Goal: Transaction & Acquisition: Purchase product/service

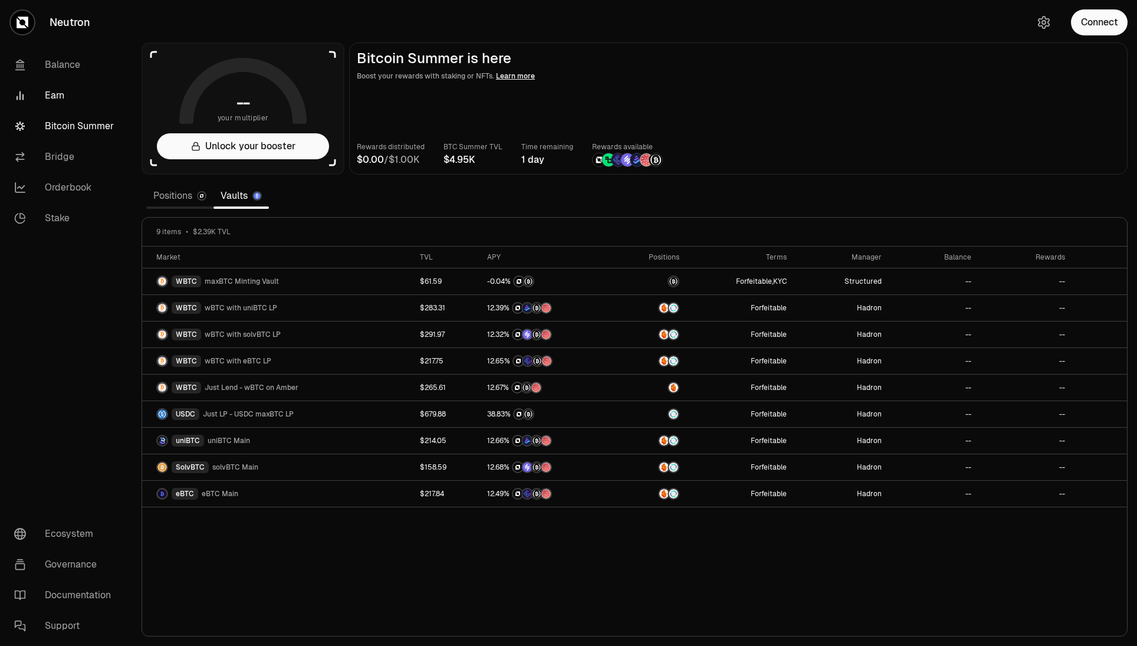
click at [50, 88] on link "Earn" at bounding box center [66, 95] width 123 height 31
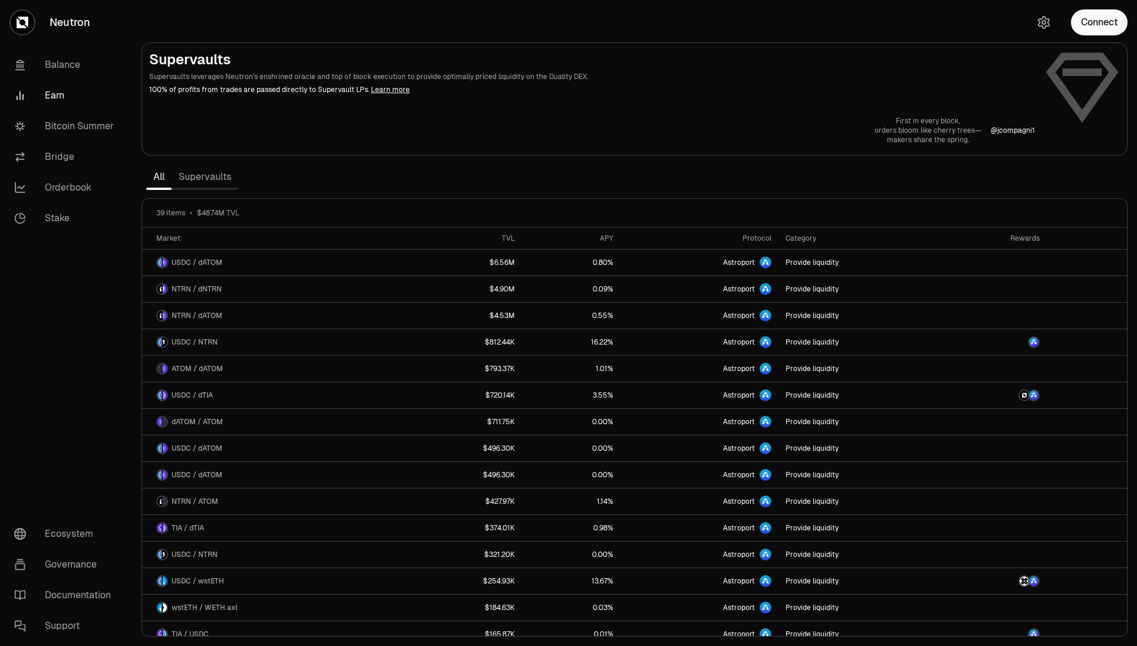
click at [223, 172] on link "Supervaults" at bounding box center [205, 177] width 67 height 24
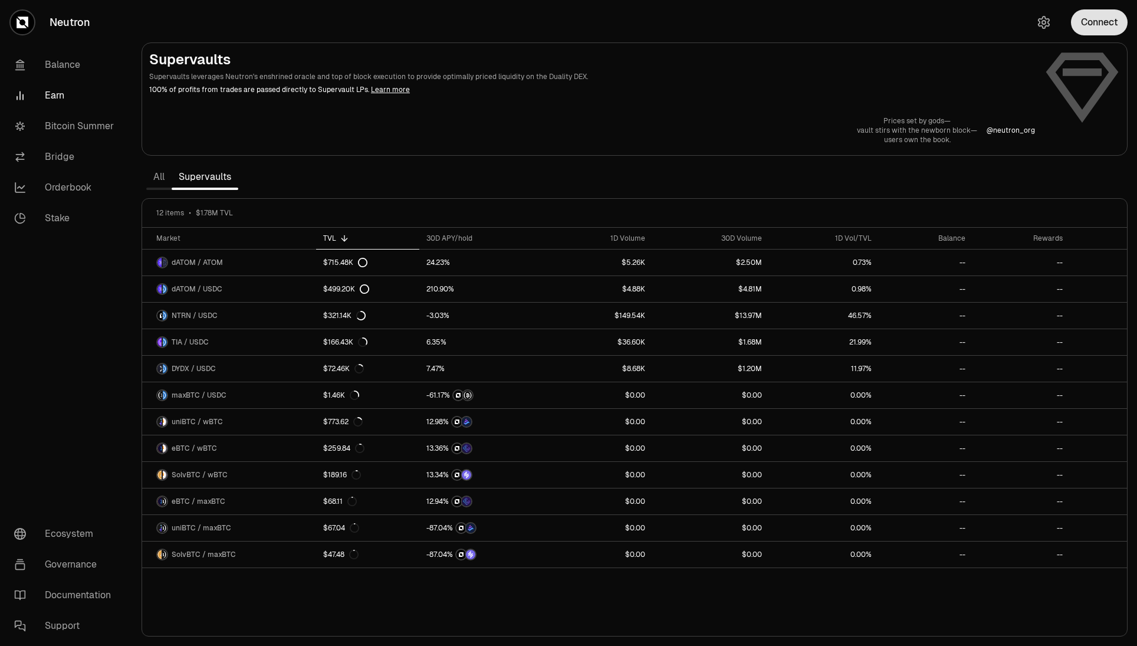
click at [1106, 33] on button "Connect" at bounding box center [1099, 22] width 57 height 26
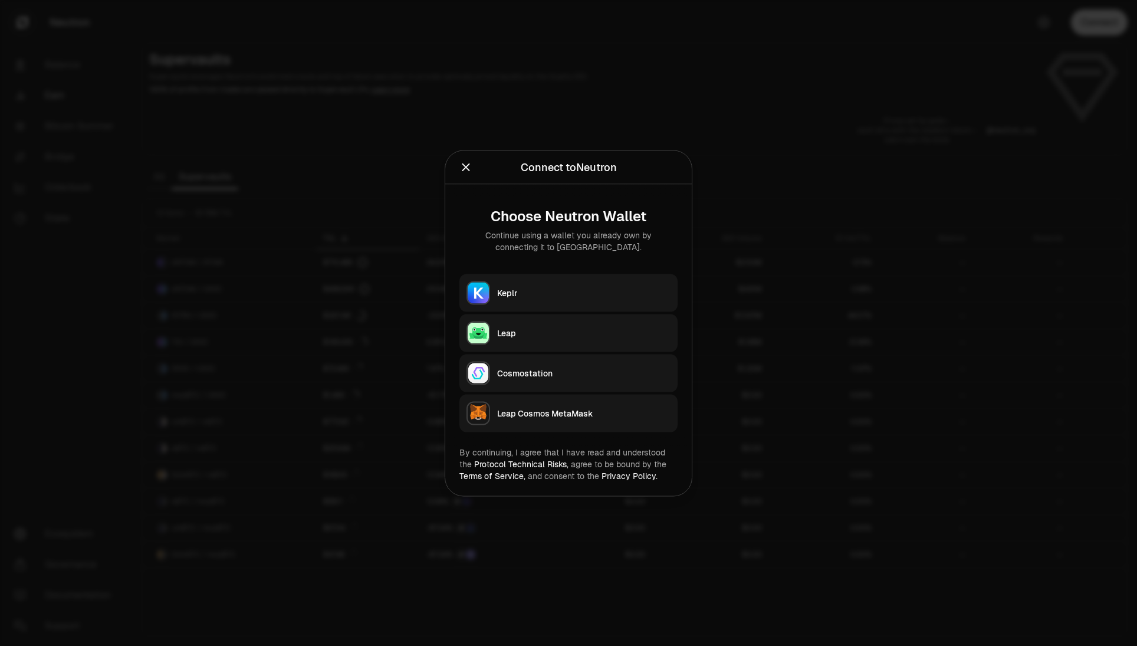
click at [595, 288] on div "Keplr" at bounding box center [583, 293] width 173 height 12
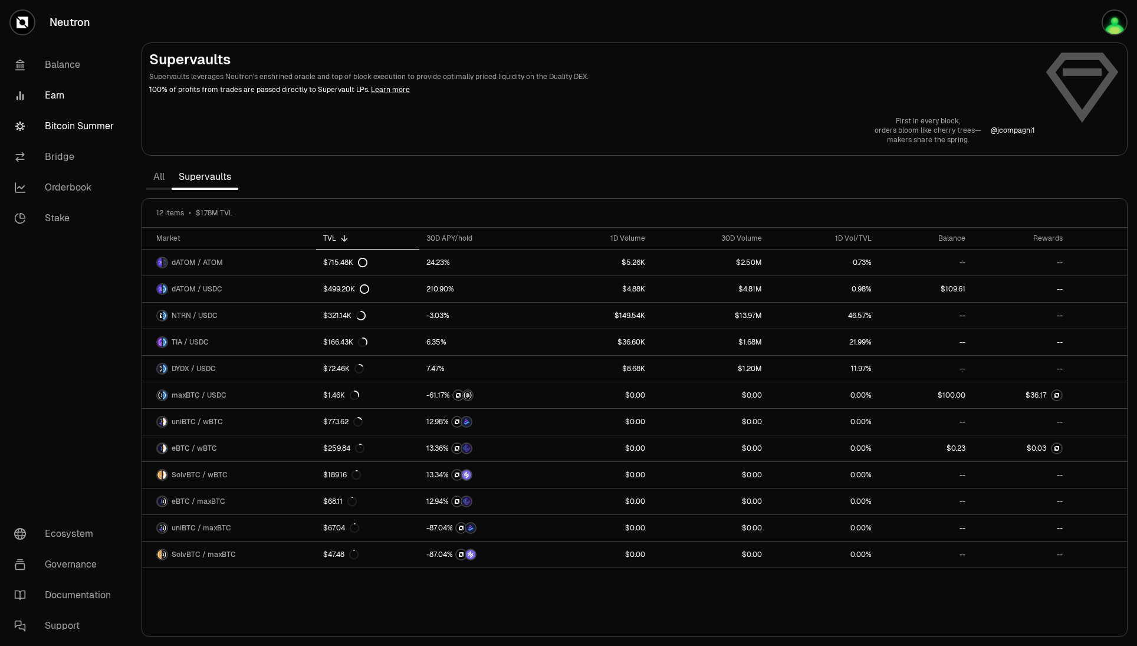
click at [84, 128] on link "Bitcoin Summer" at bounding box center [66, 126] width 123 height 31
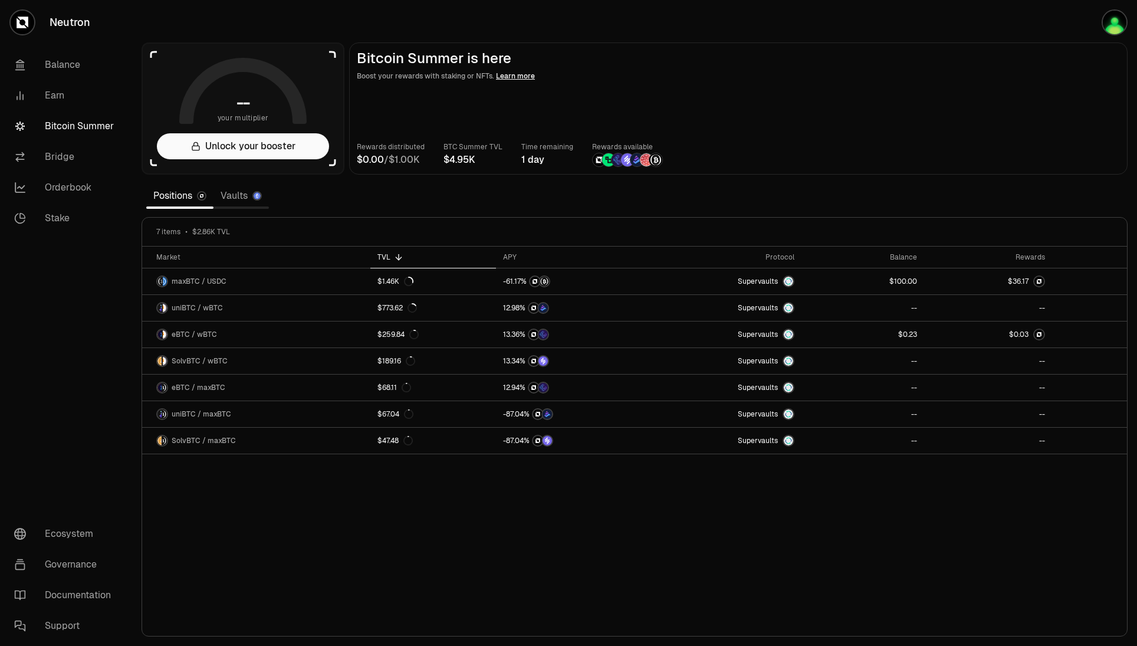
click at [249, 199] on link "Vaults" at bounding box center [240, 196] width 55 height 24
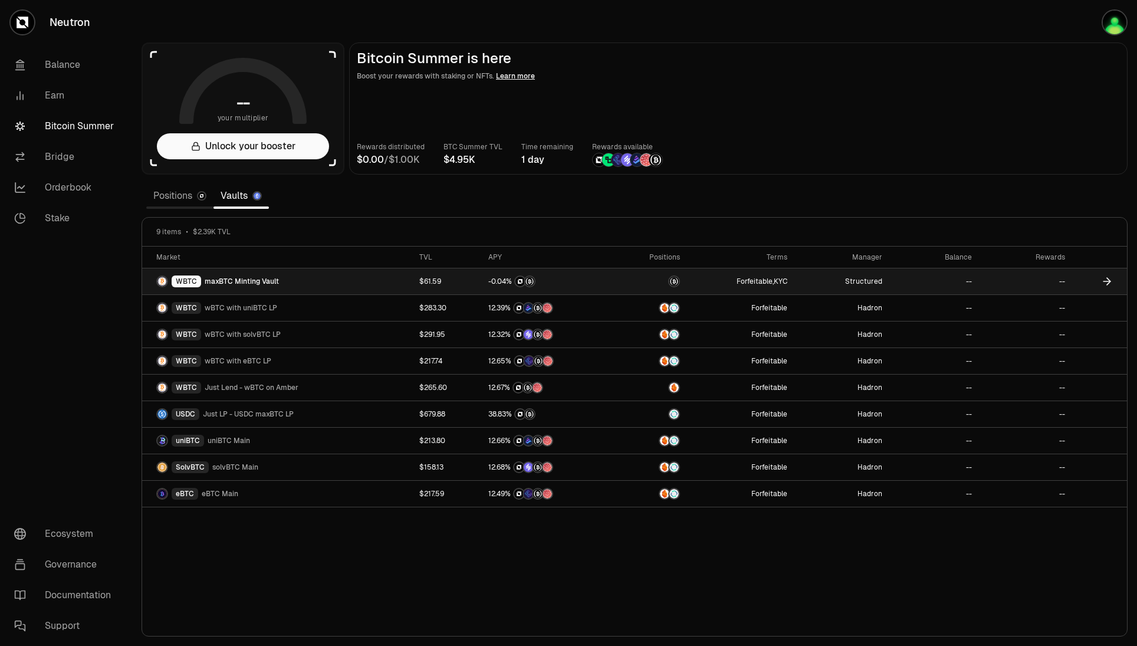
click at [268, 278] on span "maxBTC Minting Vault" at bounding box center [242, 281] width 74 height 9
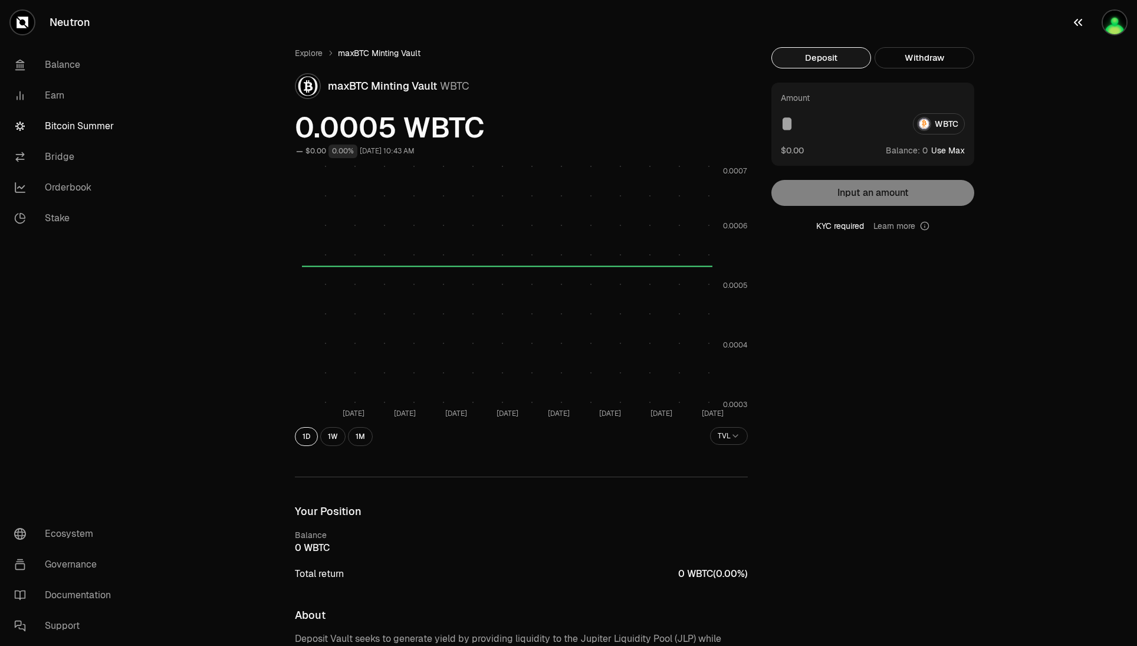
click at [1124, 31] on div "button" at bounding box center [1115, 22] width 26 height 26
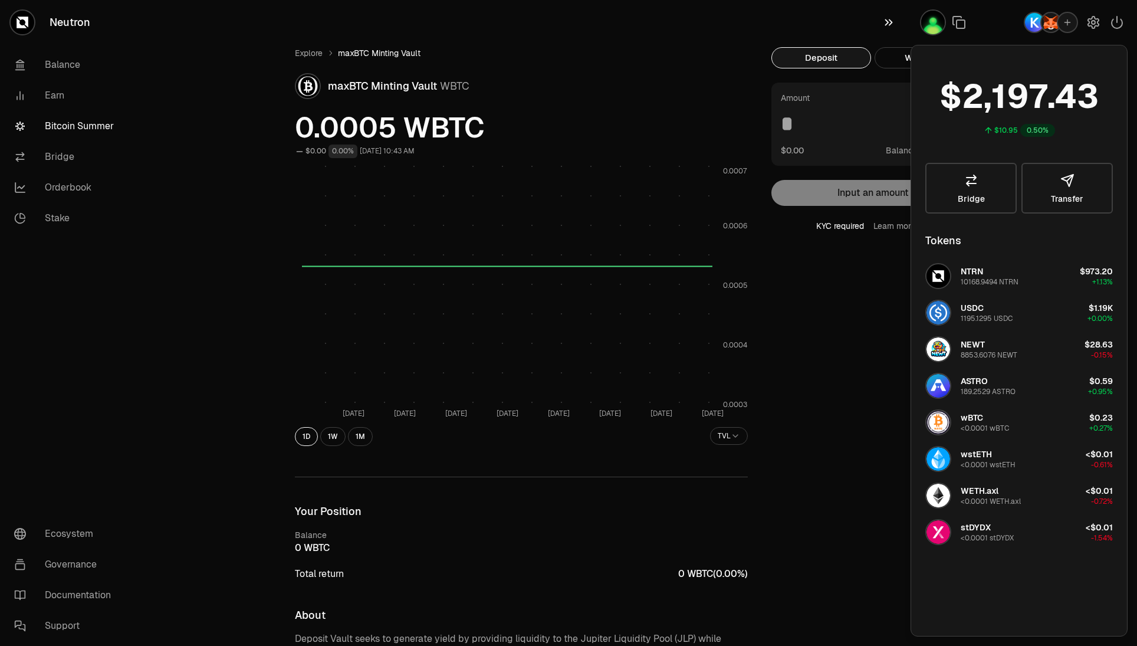
click at [892, 19] on icon "button" at bounding box center [888, 22] width 13 height 14
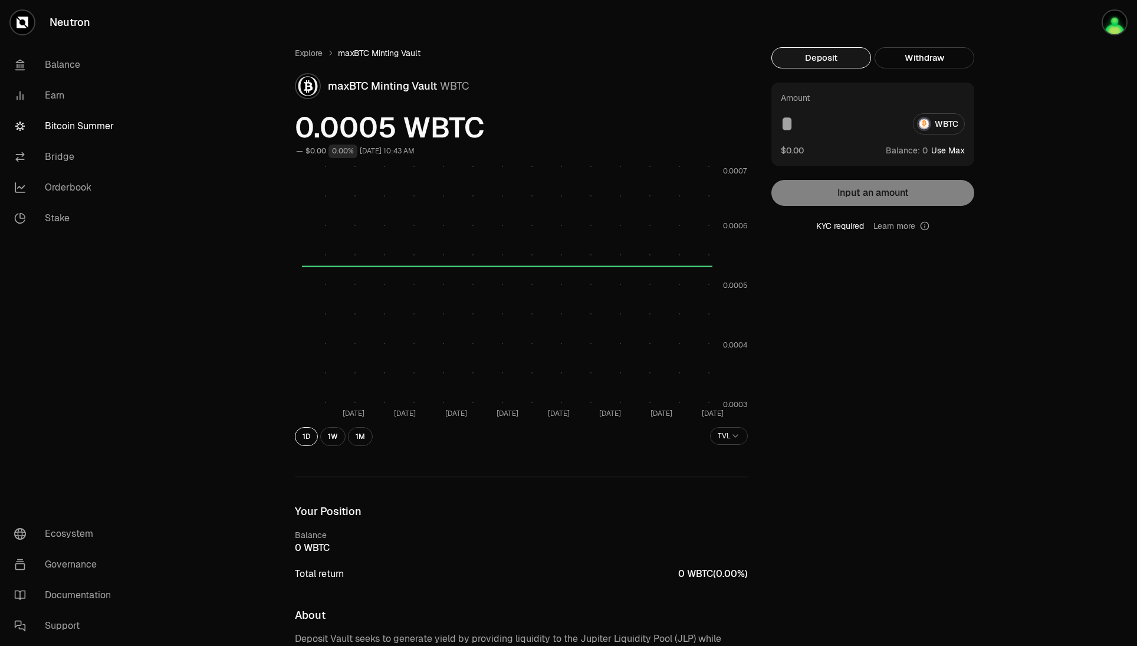
click at [934, 128] on div "WBTC" at bounding box center [873, 123] width 184 height 21
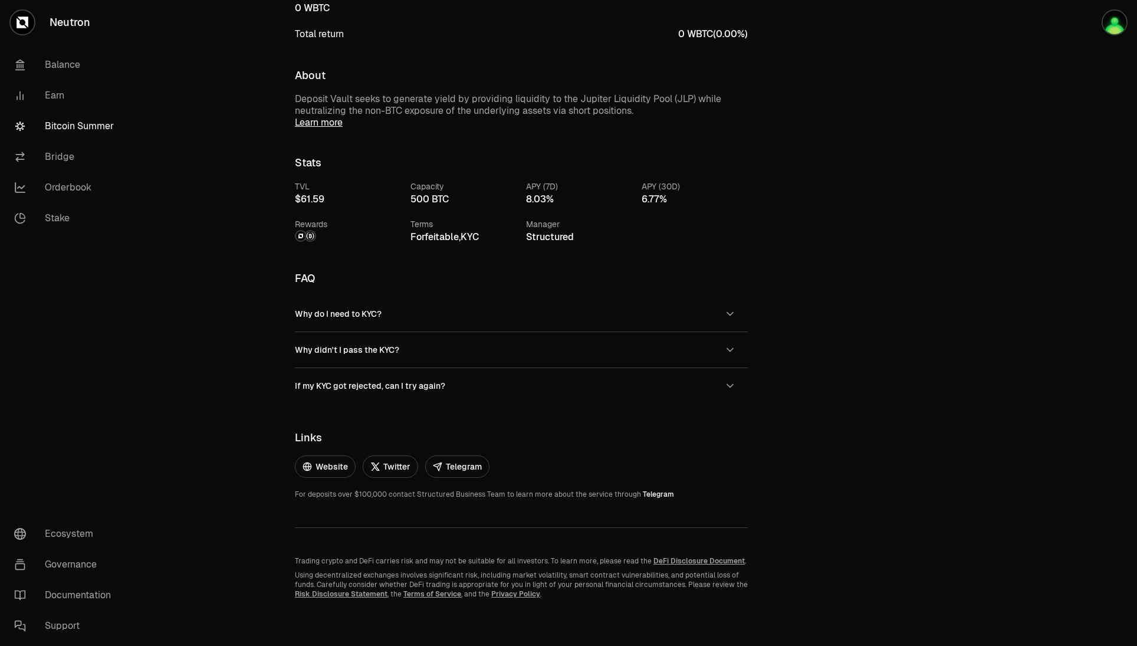
scroll to position [481, 0]
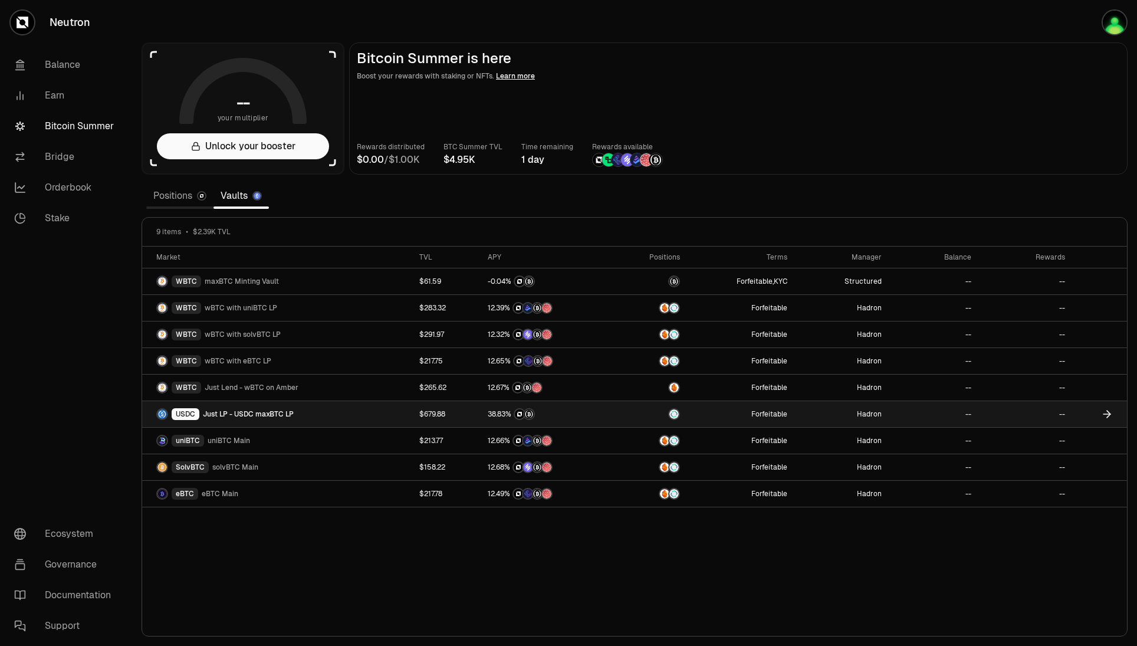
click at [310, 411] on div "USDC Just LP - USDC maxBTC LP" at bounding box center [280, 414] width 249 height 12
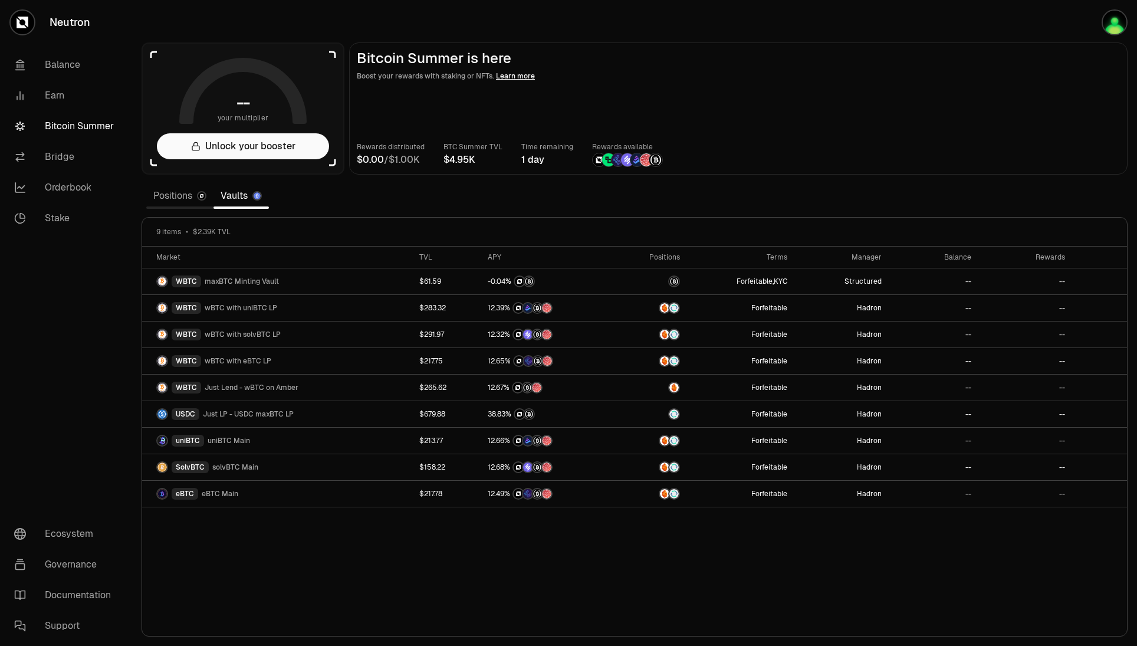
click at [158, 201] on link "Positions" at bounding box center [179, 196] width 67 height 24
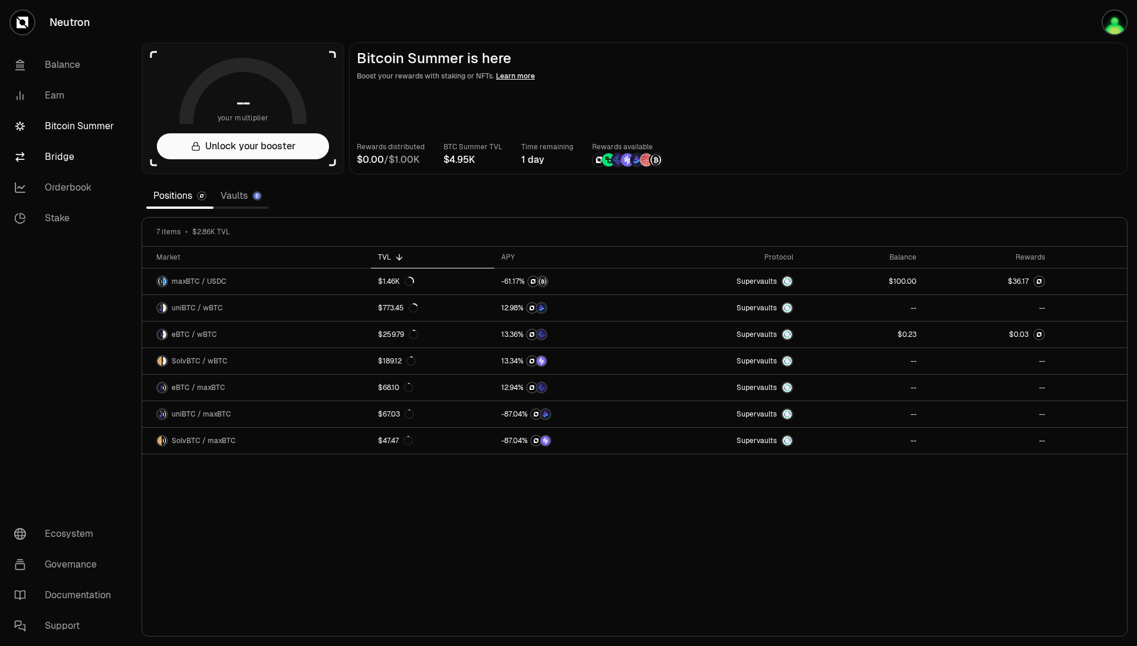
click at [70, 161] on link "Bridge" at bounding box center [66, 157] width 123 height 31
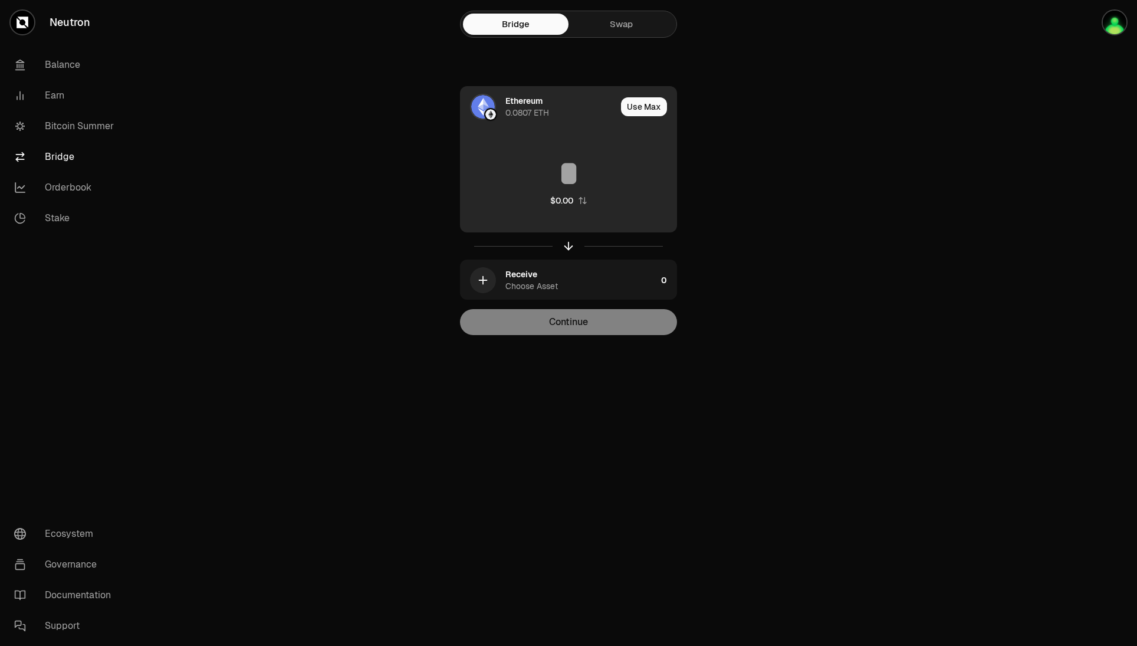
click at [531, 98] on div "Ethereum" at bounding box center [523, 101] width 37 height 12
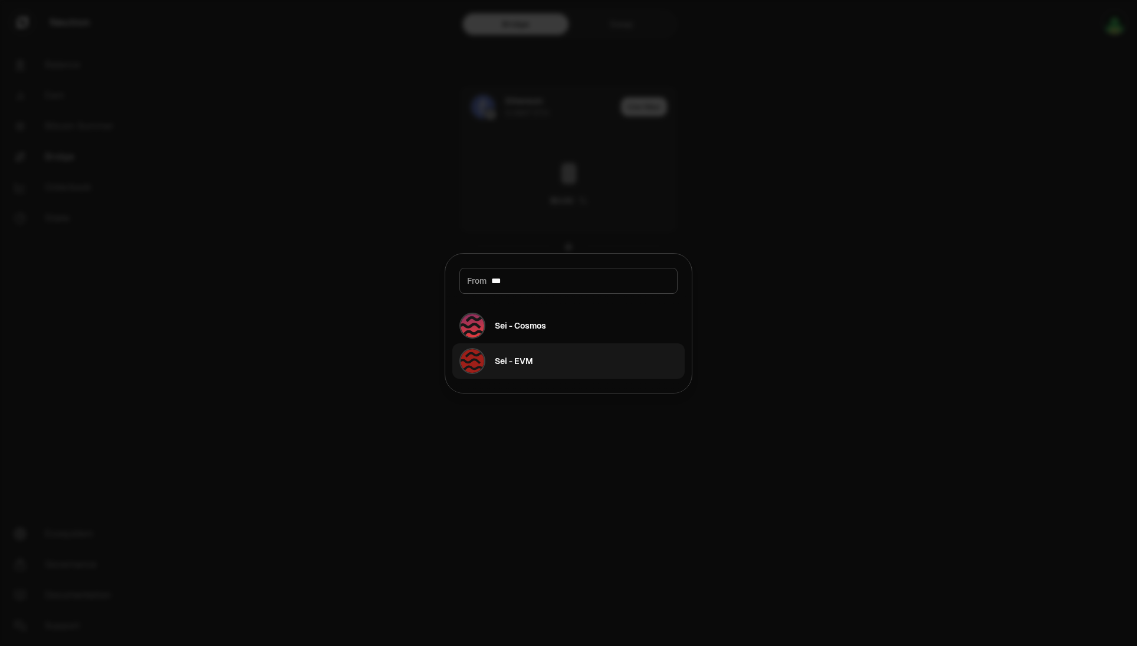
type input "***"
click at [533, 354] on button "Sei - EVM" at bounding box center [568, 360] width 232 height 35
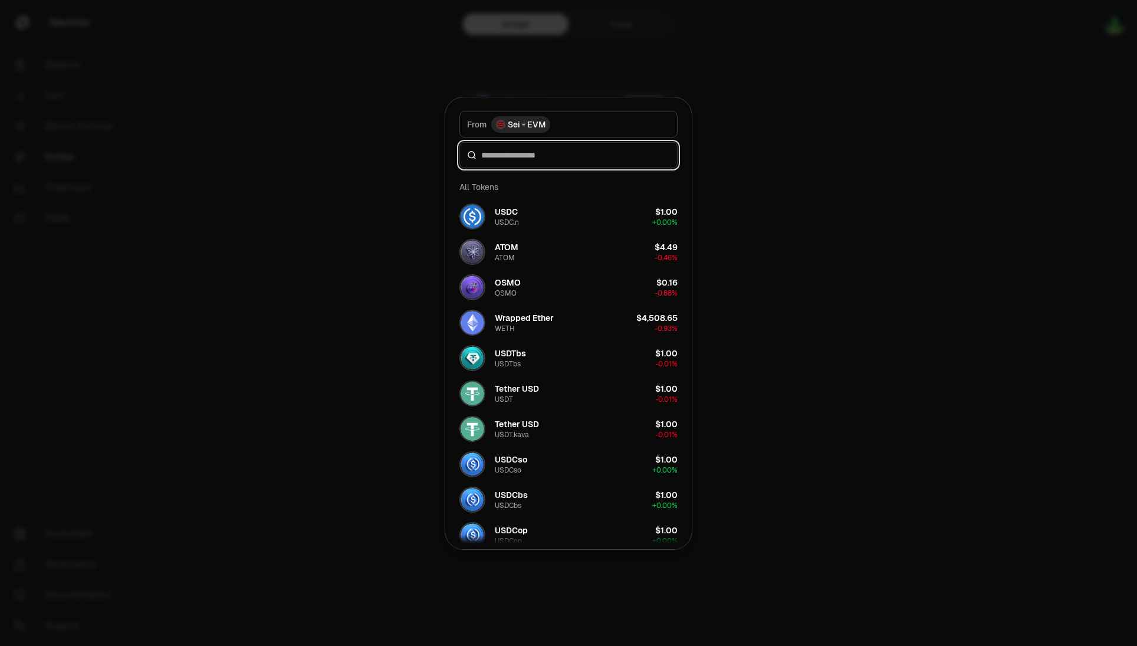
click at [577, 158] on input at bounding box center [575, 155] width 189 height 12
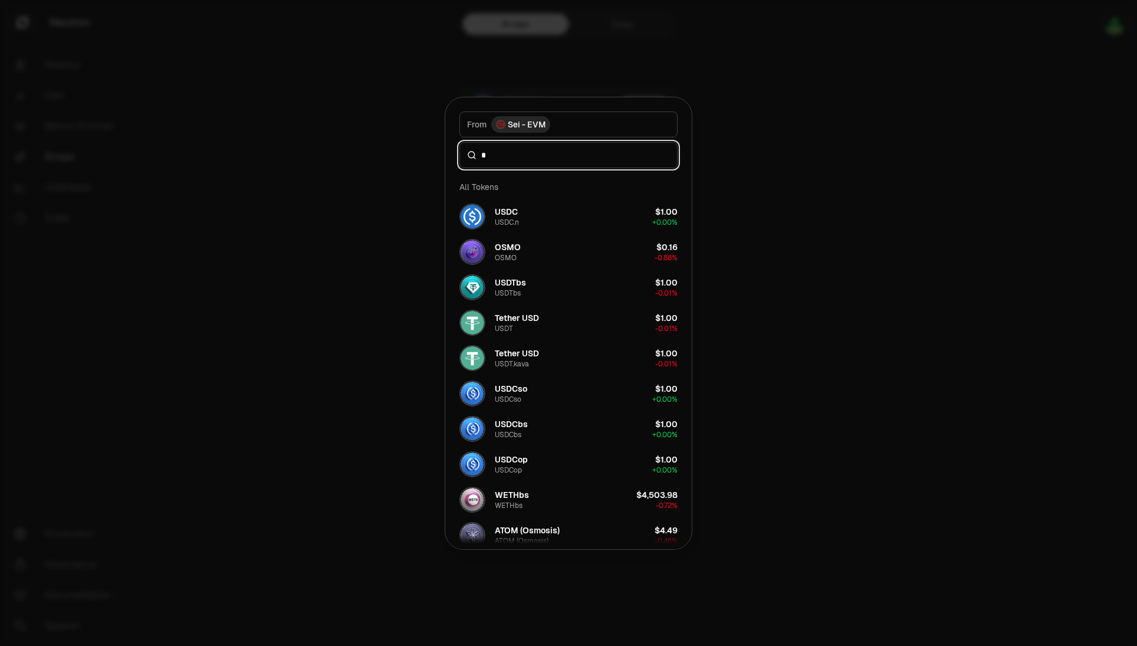
type input "**"
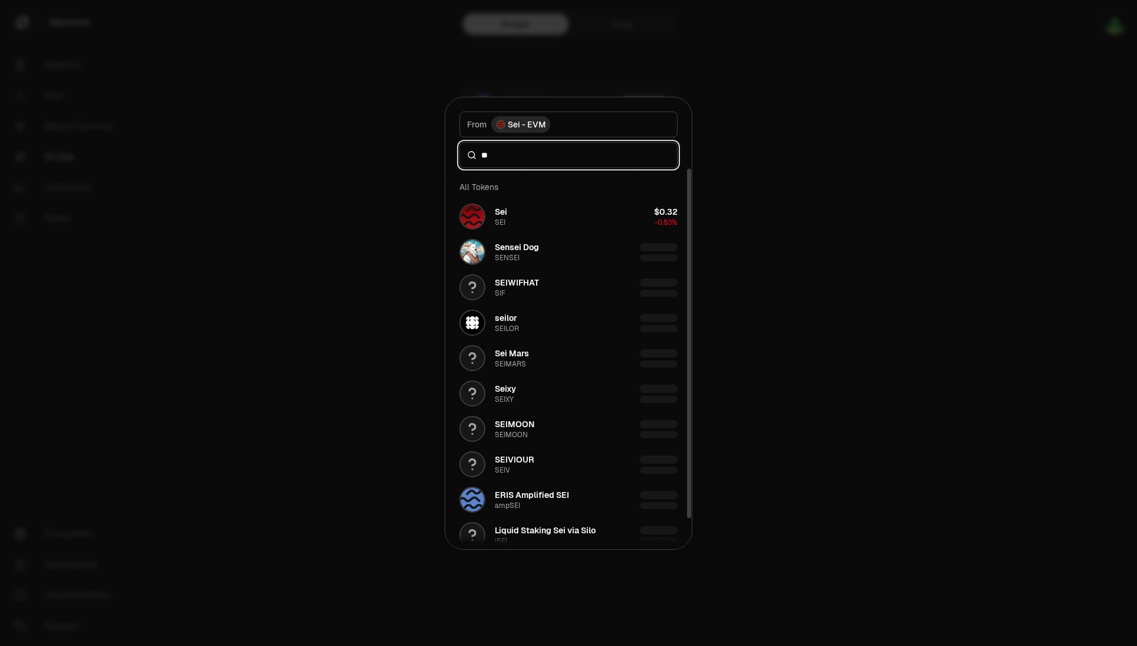
drag, startPoint x: 554, startPoint y: 159, endPoint x: 455, endPoint y: 164, distance: 99.2
click at [455, 164] on div "From Sei - EVM **" at bounding box center [568, 132] width 247 height 71
type input "**"
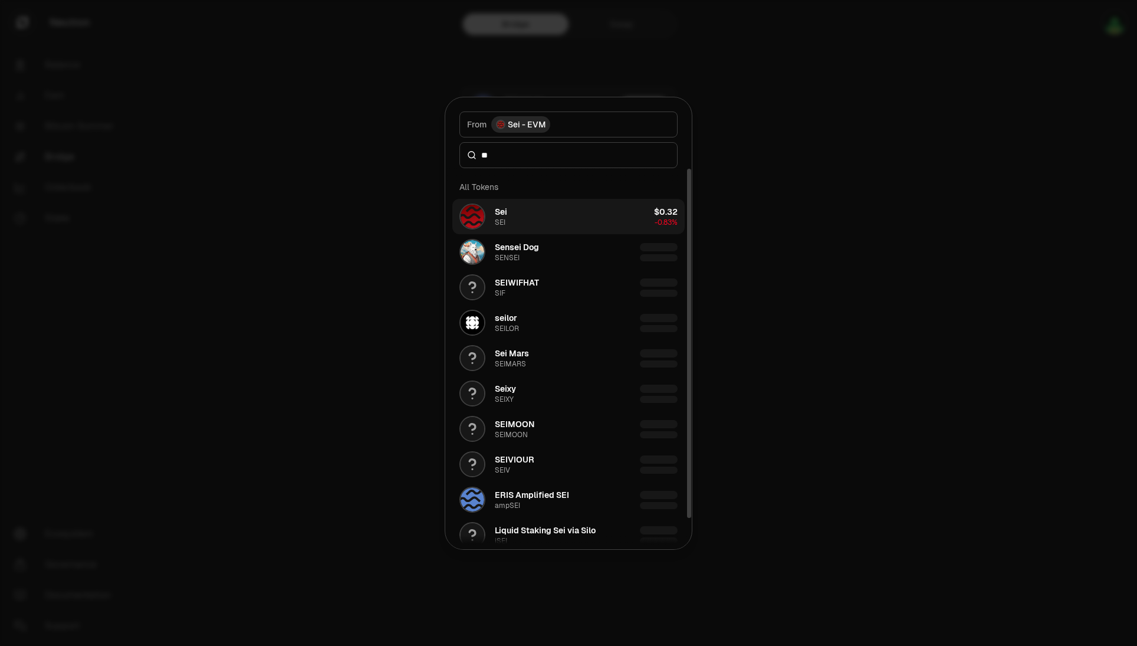
click at [567, 210] on button "Sei SEI $0.32 -0.83%" at bounding box center [568, 216] width 232 height 35
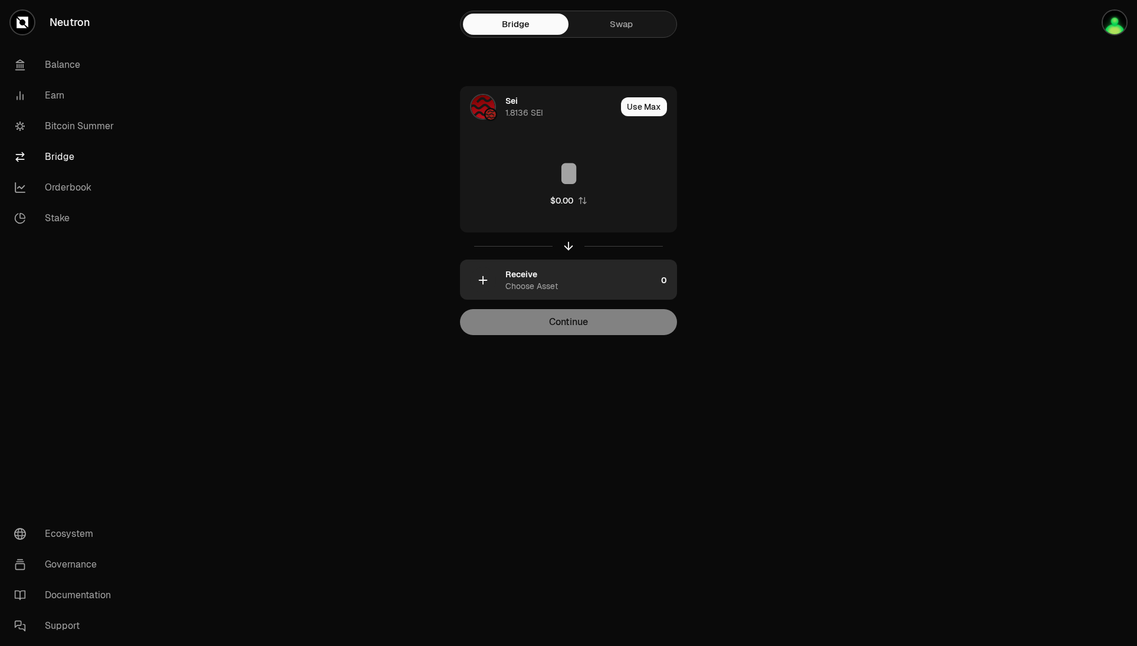
click at [562, 296] on div "Receive Choose Asset" at bounding box center [559, 280] width 196 height 40
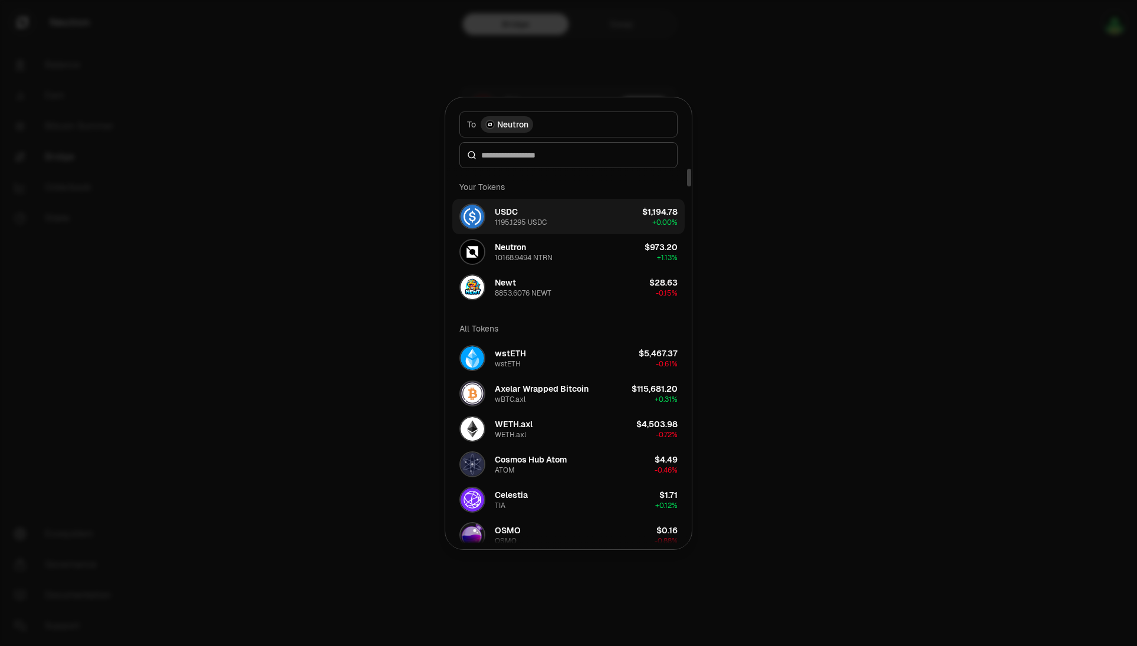
click at [550, 222] on button "USDC 1195.1295 USDC $1,194.78 + 0.00%" at bounding box center [568, 216] width 232 height 35
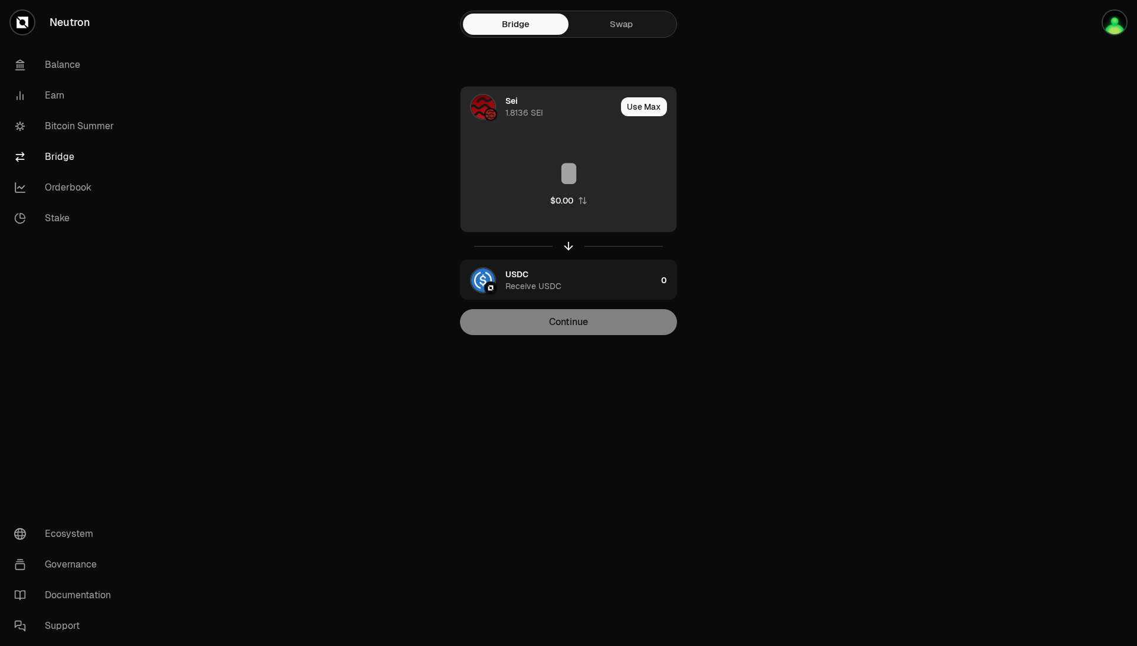
click at [568, 180] on input at bounding box center [569, 173] width 216 height 35
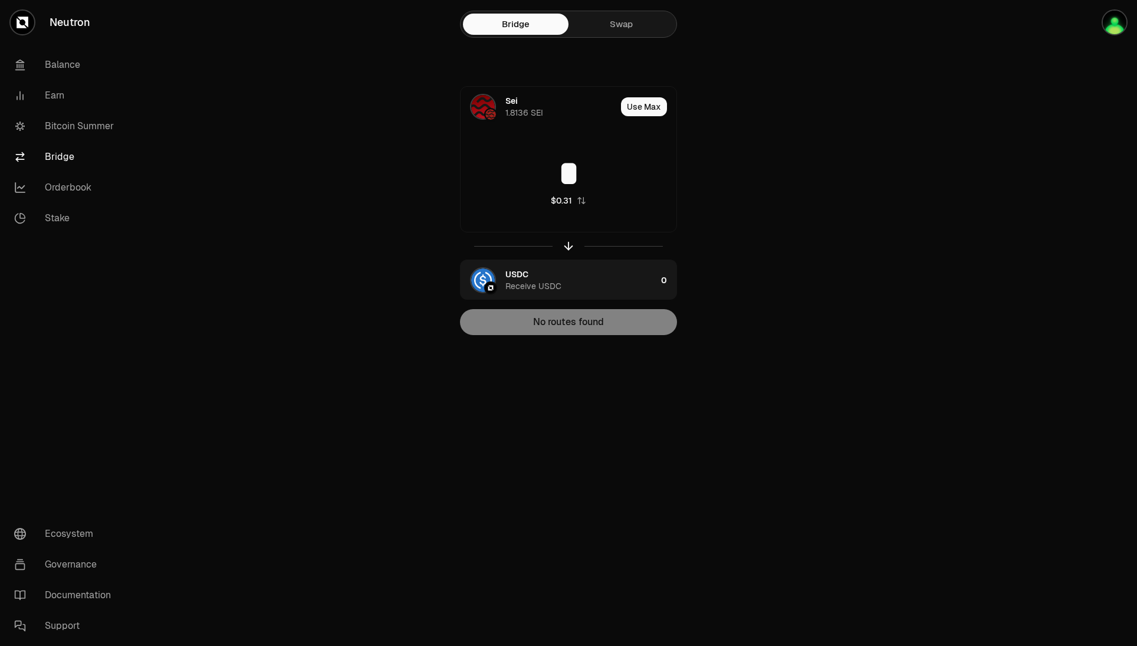
type input "*"
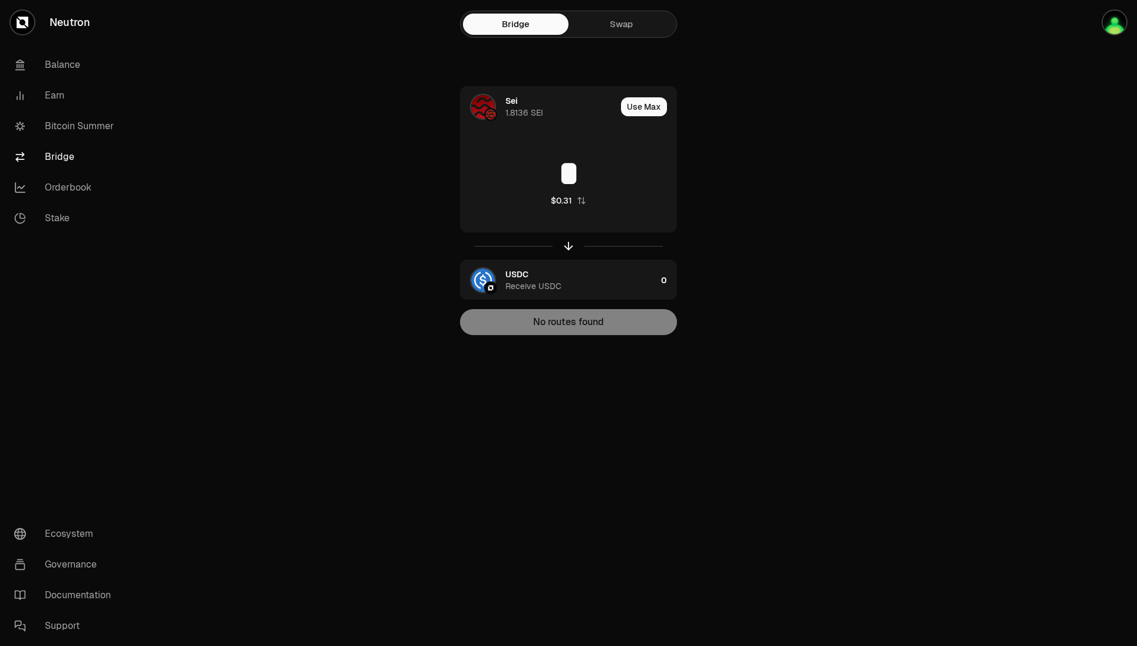
click at [924, 153] on main "Bridge Swap Sei 1.8136 SEI Use Max * $0.31 USDC Receive USDC 0 No routes found" at bounding box center [634, 191] width 1005 height 382
click at [104, 129] on link "Bitcoin Summer" at bounding box center [66, 126] width 123 height 31
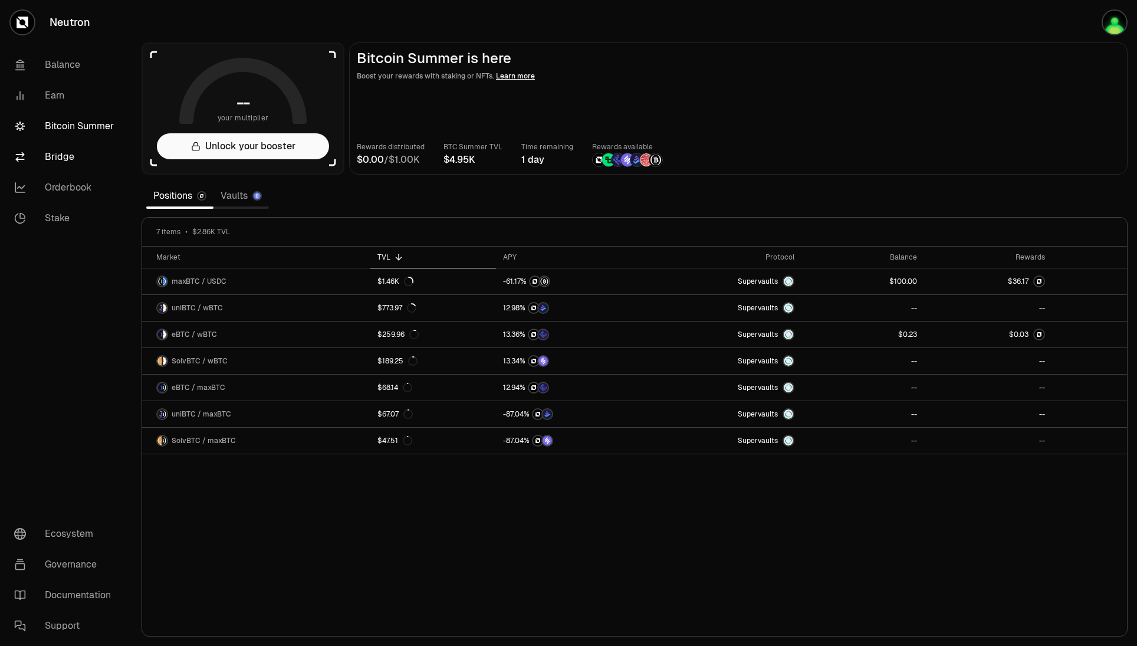
click at [41, 153] on link "Bridge" at bounding box center [66, 157] width 123 height 31
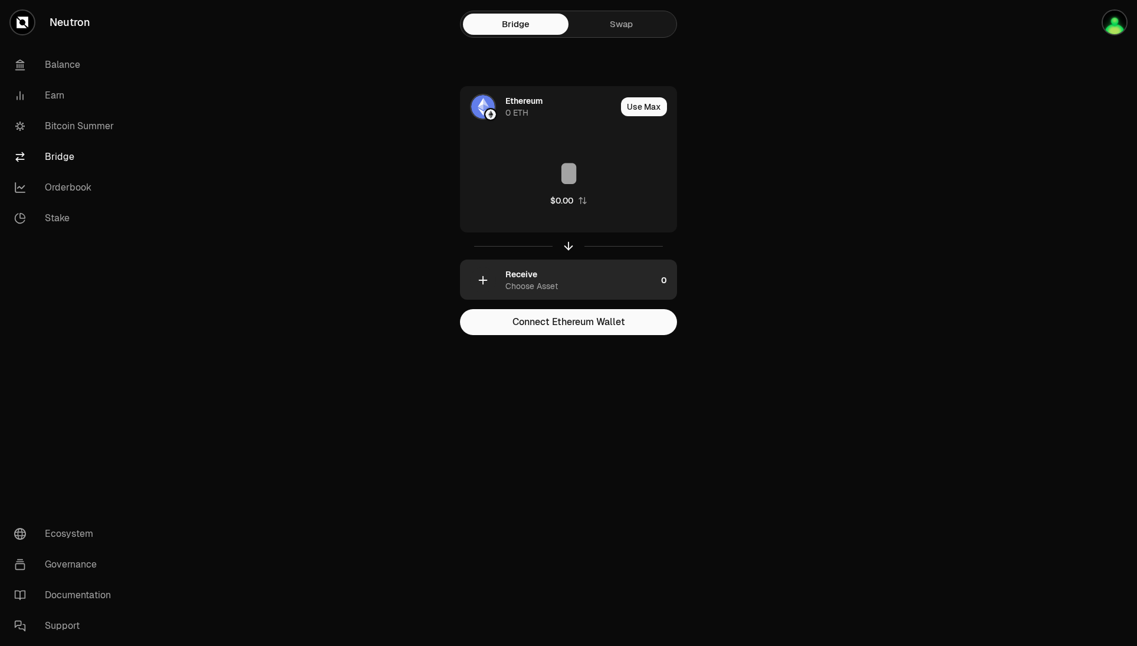
click at [553, 268] on div "Receive Choose Asset" at bounding box center [580, 280] width 151 height 24
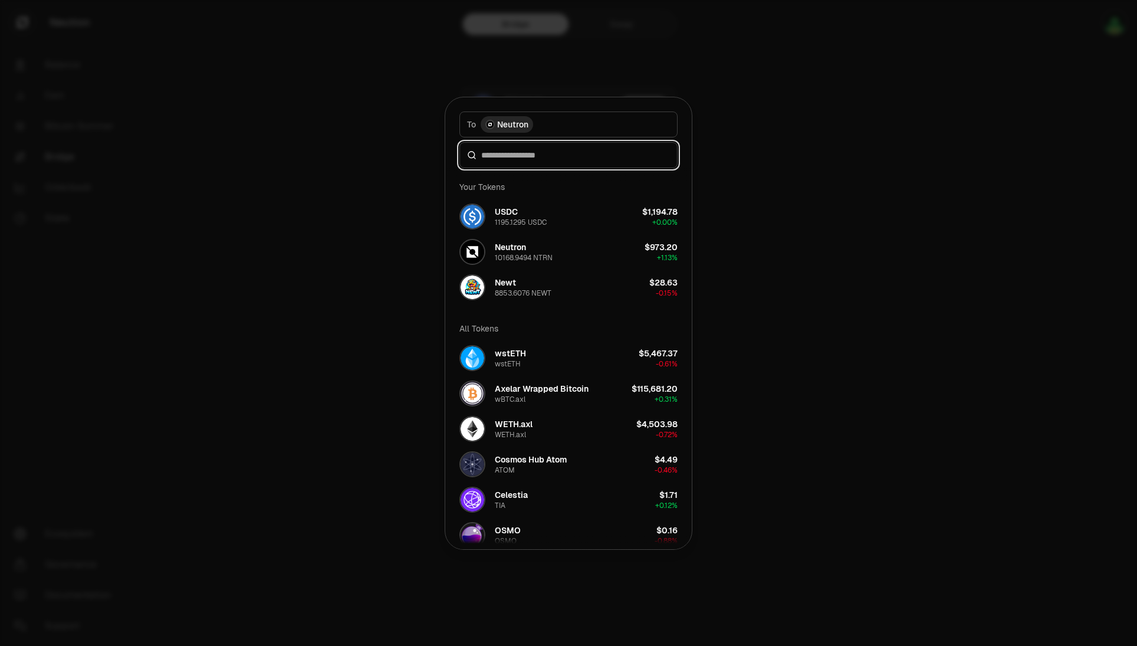
click at [579, 156] on input at bounding box center [575, 155] width 189 height 12
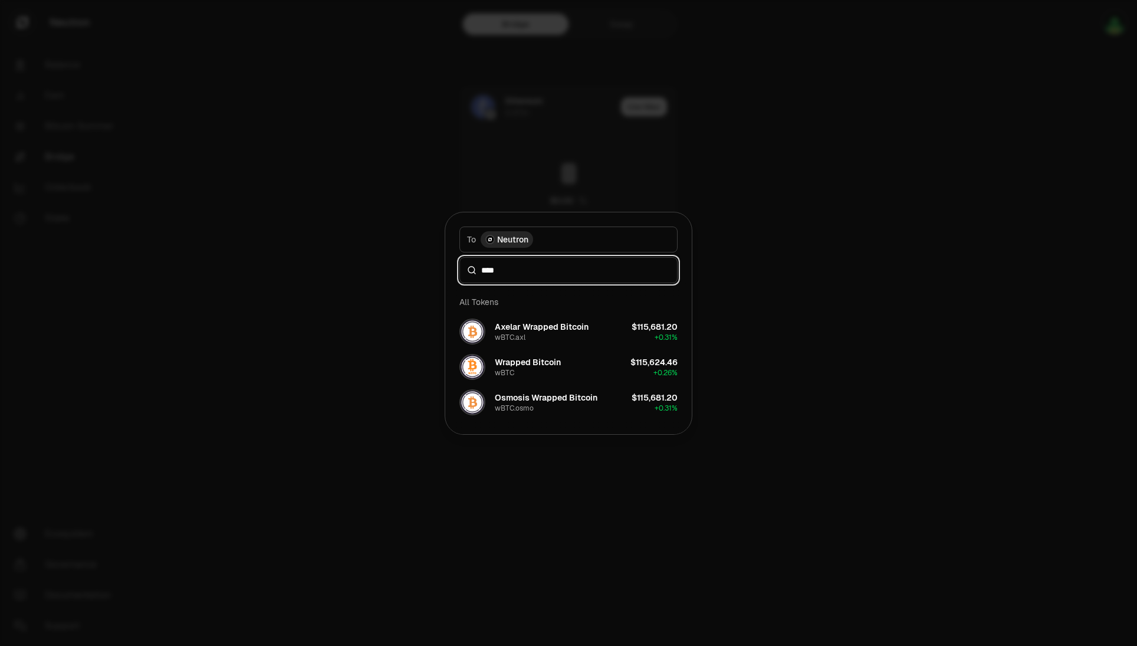
type input "****"
click at [868, 218] on div at bounding box center [568, 323] width 1137 height 646
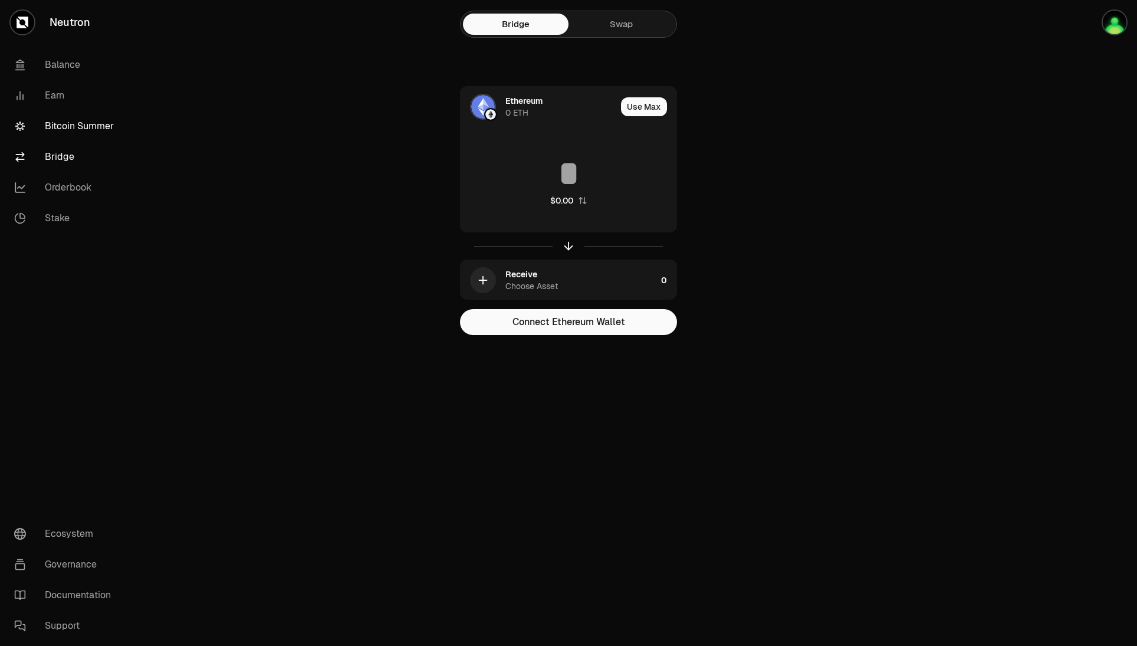
click at [74, 136] on link "Bitcoin Summer" at bounding box center [66, 126] width 123 height 31
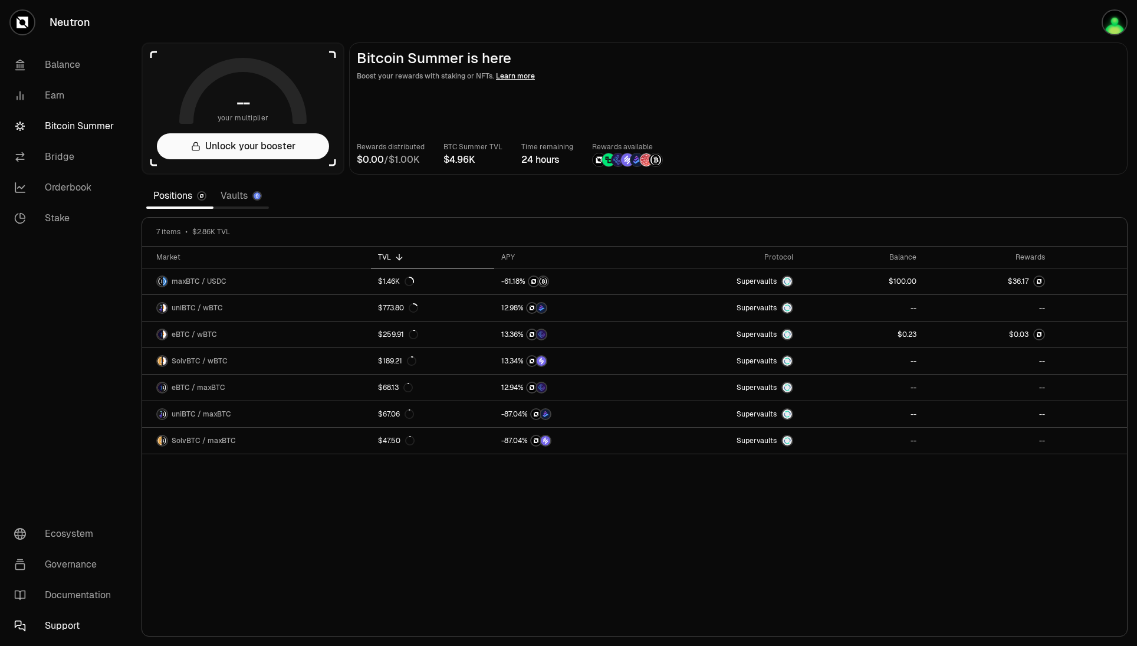
click at [80, 620] on link "Support" at bounding box center [66, 625] width 123 height 31
click at [58, 152] on link "Bridge" at bounding box center [66, 157] width 123 height 31
